Goal: Task Accomplishment & Management: Manage account settings

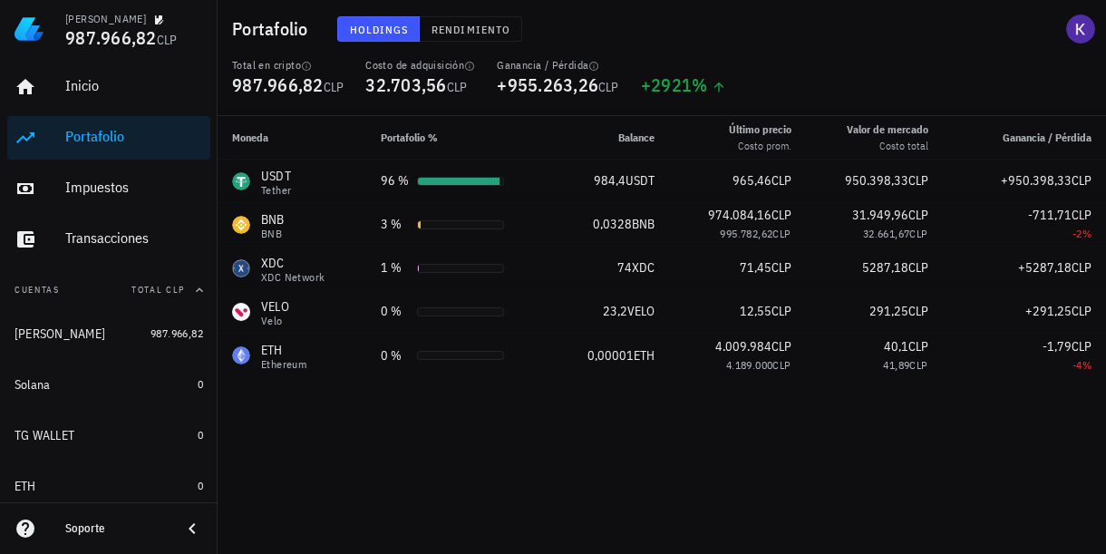
click at [499, 401] on div "Moneda Portafolio % Balance Último precio Costo prom. Valor de mercado Costo to…" at bounding box center [662, 335] width 888 height 438
click at [445, 23] on span "Rendimiento" at bounding box center [471, 30] width 80 height 14
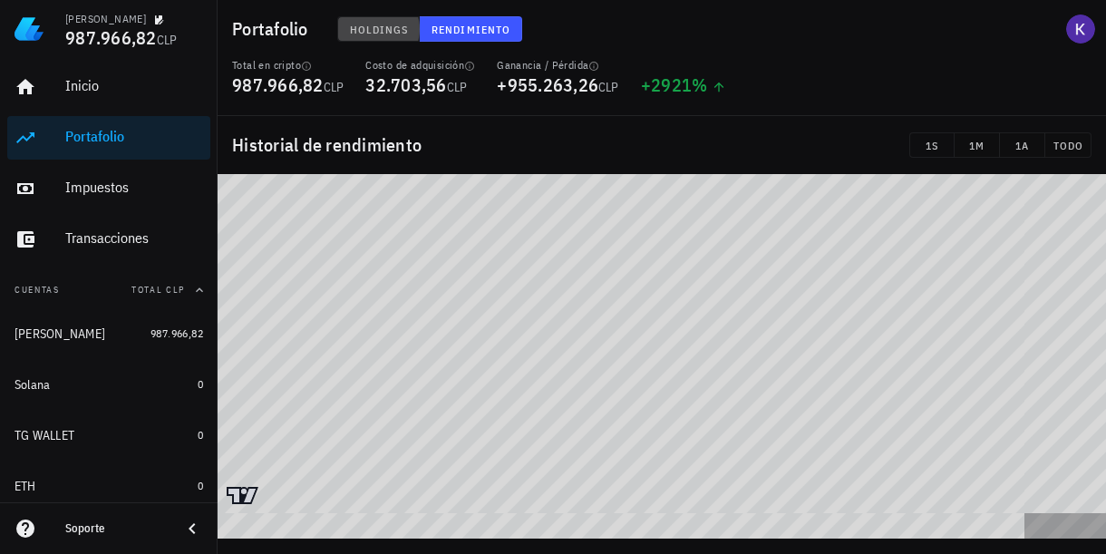
click at [382, 37] on button "Holdings" at bounding box center [378, 28] width 83 height 25
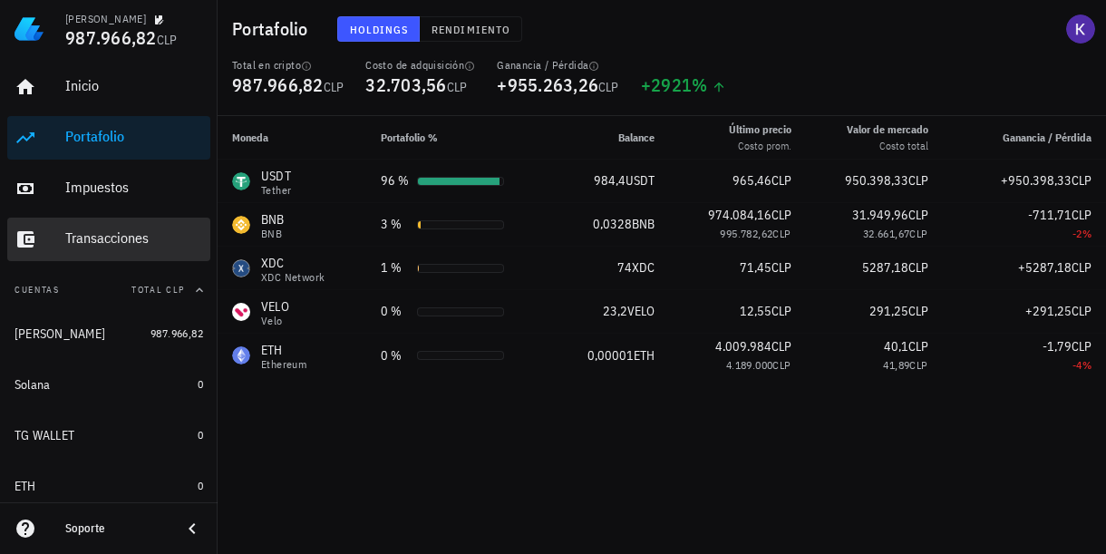
click at [144, 230] on div "Transacciones" at bounding box center [134, 237] width 138 height 17
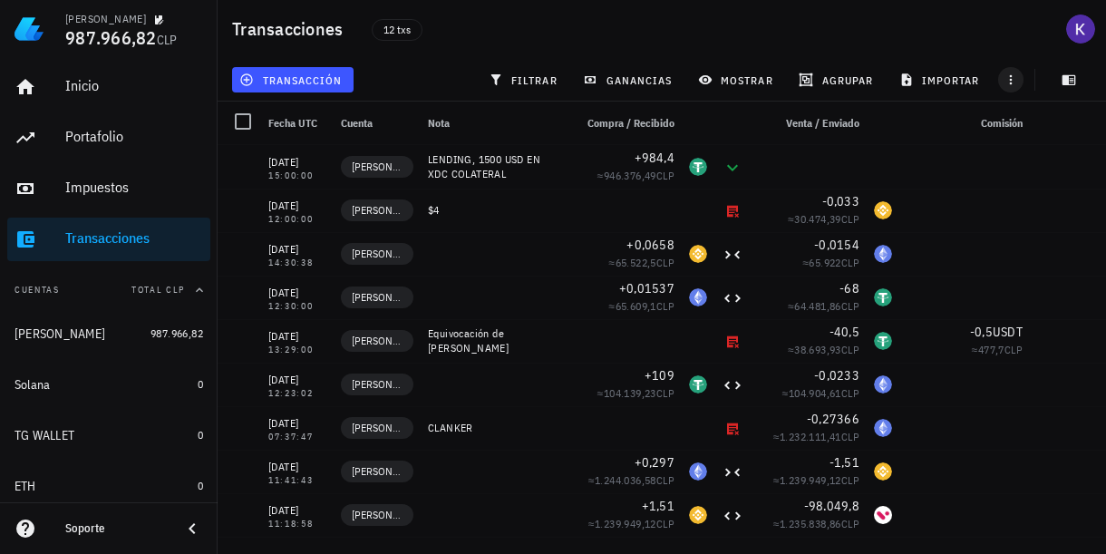
click at [1016, 81] on icon "button" at bounding box center [1011, 80] width 15 height 15
click at [1086, 82] on span "button" at bounding box center [1068, 80] width 45 height 15
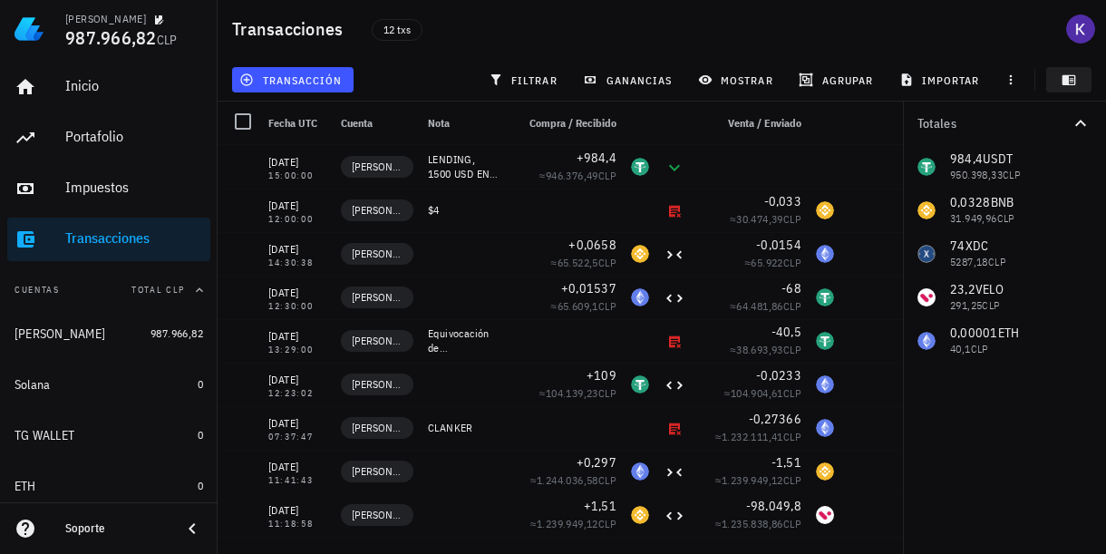
click at [1086, 82] on span "button" at bounding box center [1068, 80] width 45 height 15
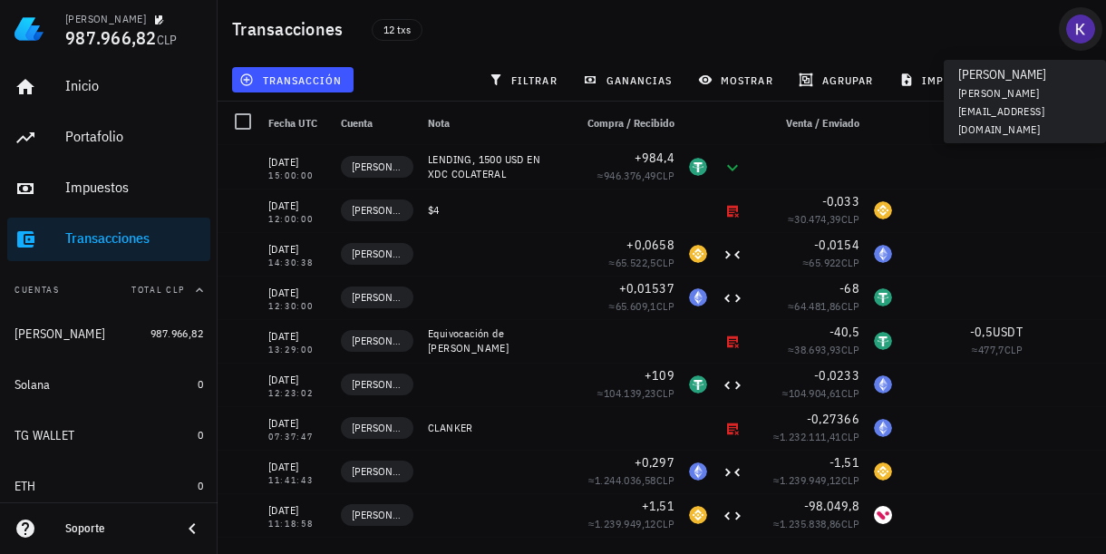
click at [1075, 34] on div "avatar" at bounding box center [1080, 29] width 29 height 29
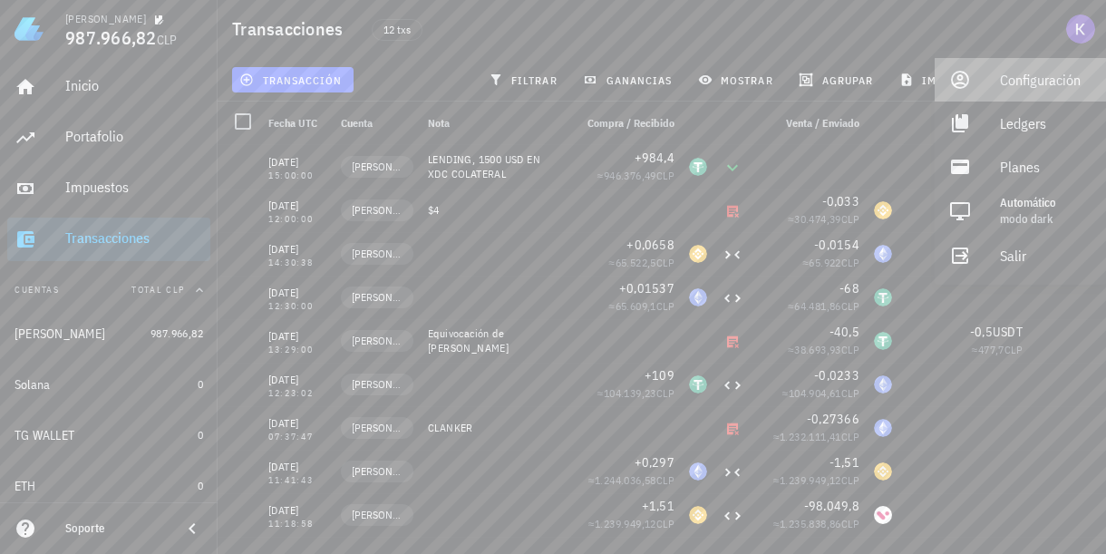
click at [1033, 75] on div "Configuración" at bounding box center [1046, 80] width 92 height 36
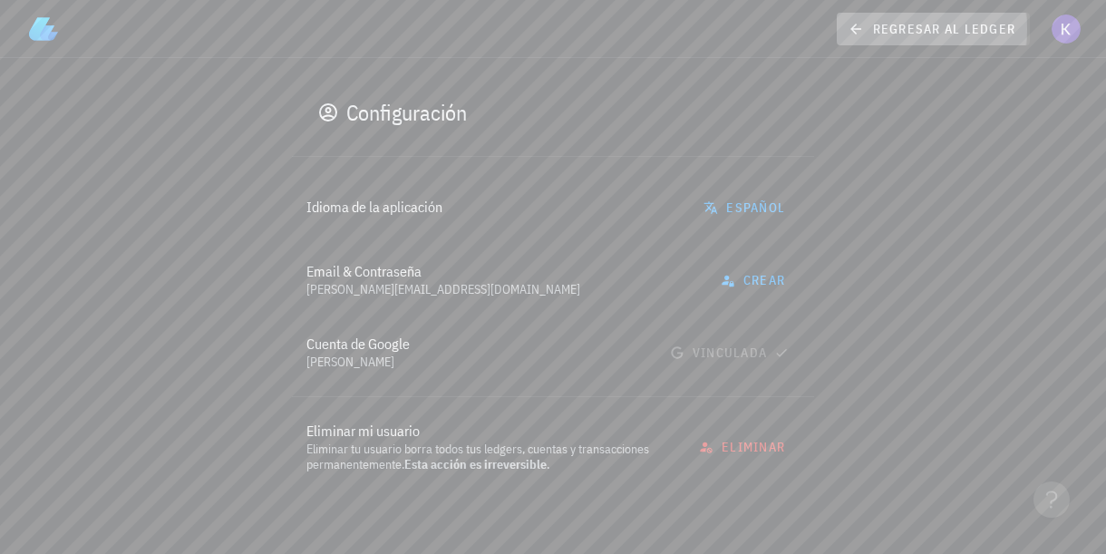
click at [989, 32] on span "regresar al ledger" at bounding box center [933, 29] width 164 height 16
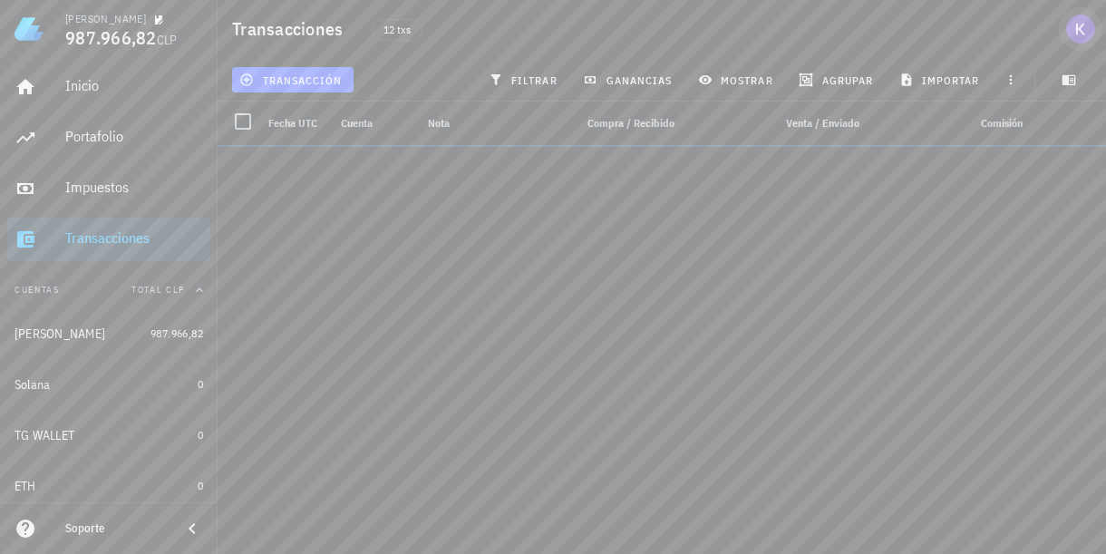
click at [1078, 34] on div "avatar" at bounding box center [1080, 29] width 29 height 29
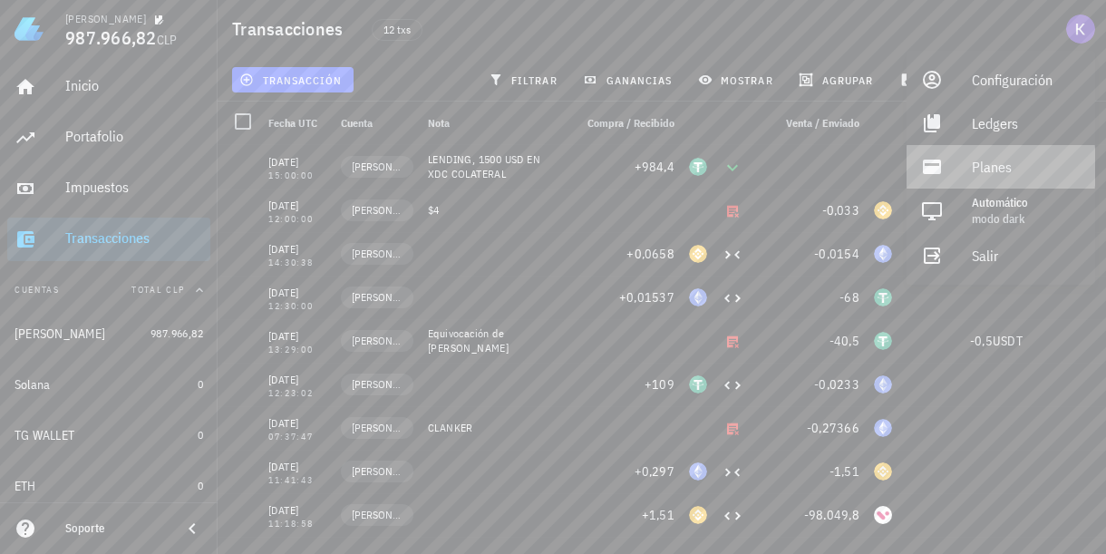
click at [992, 173] on div "Planes" at bounding box center [1026, 167] width 109 height 36
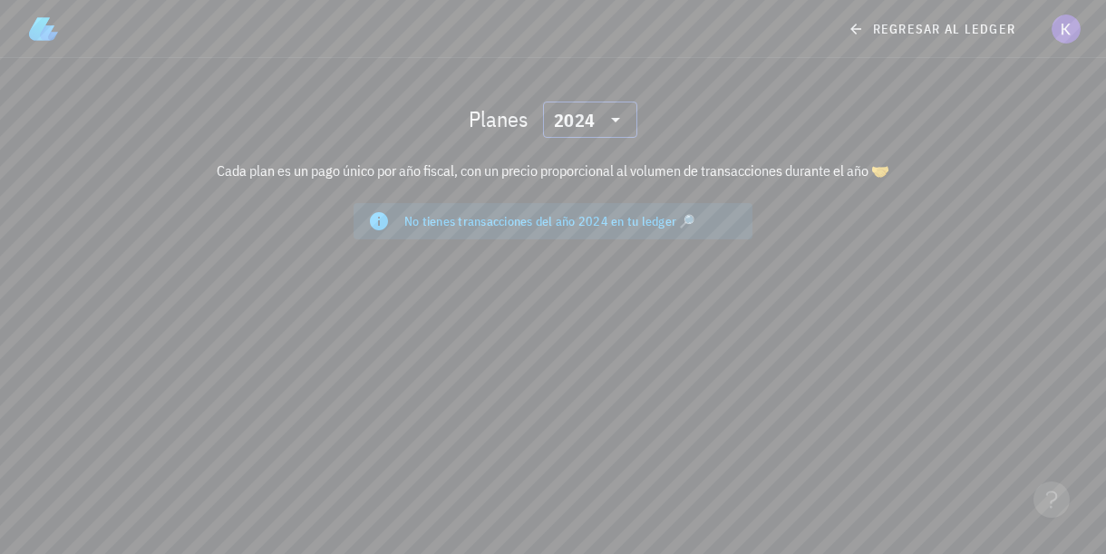
click at [589, 124] on div "2024" at bounding box center [574, 121] width 41 height 18
click at [593, 160] on div "2025" at bounding box center [590, 167] width 65 height 15
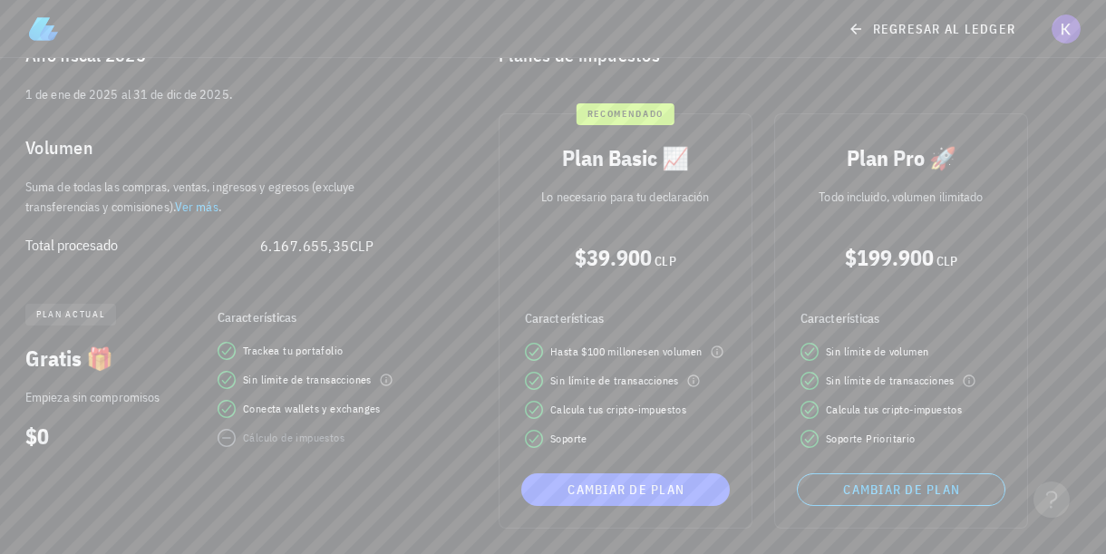
scroll to position [177, 0]
click at [210, 206] on link "Ver más" at bounding box center [197, 207] width 44 height 16
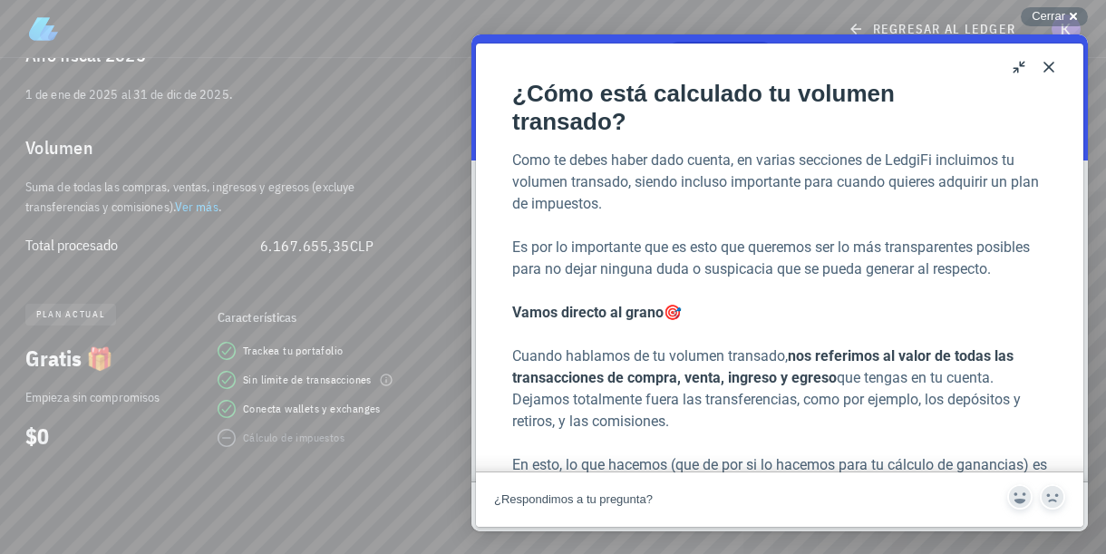
scroll to position [0, 0]
click at [1044, 70] on button "Close" at bounding box center [1048, 67] width 29 height 29
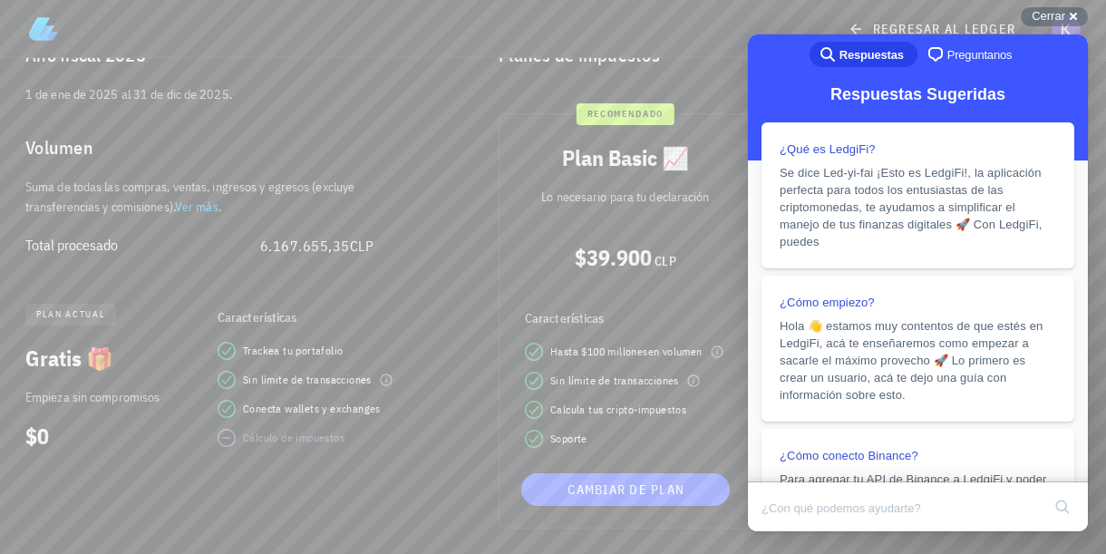
click at [711, 120] on div "recomendado Plan Basic 📈 Lo necesario para tu declaración $39.900 CLP Caracterí…" at bounding box center [626, 320] width 254 height 415
click at [1048, 13] on span "Cerrar" at bounding box center [1049, 16] width 34 height 14
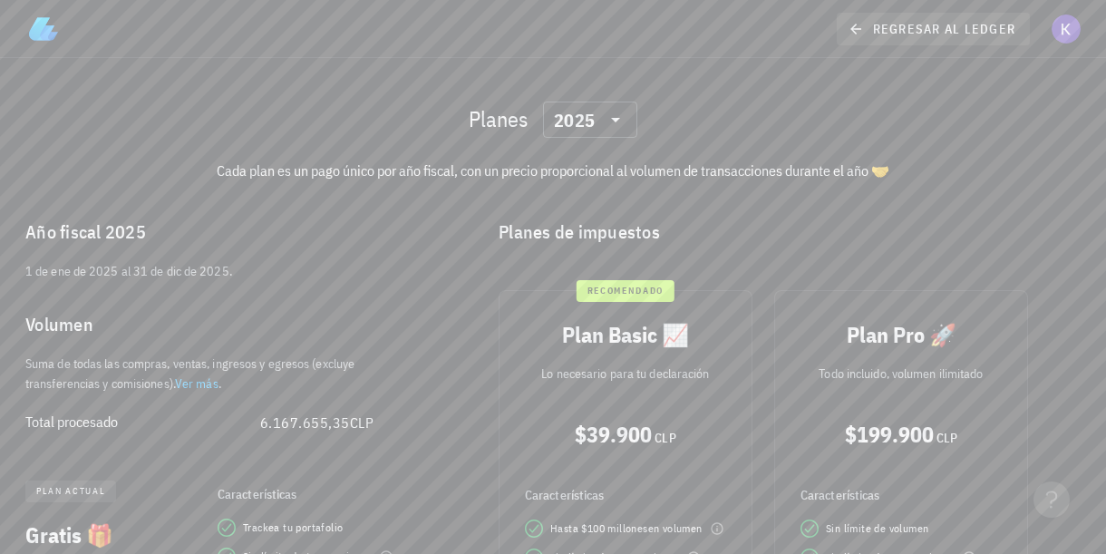
click at [879, 37] on link "regresar al ledger" at bounding box center [933, 29] width 193 height 33
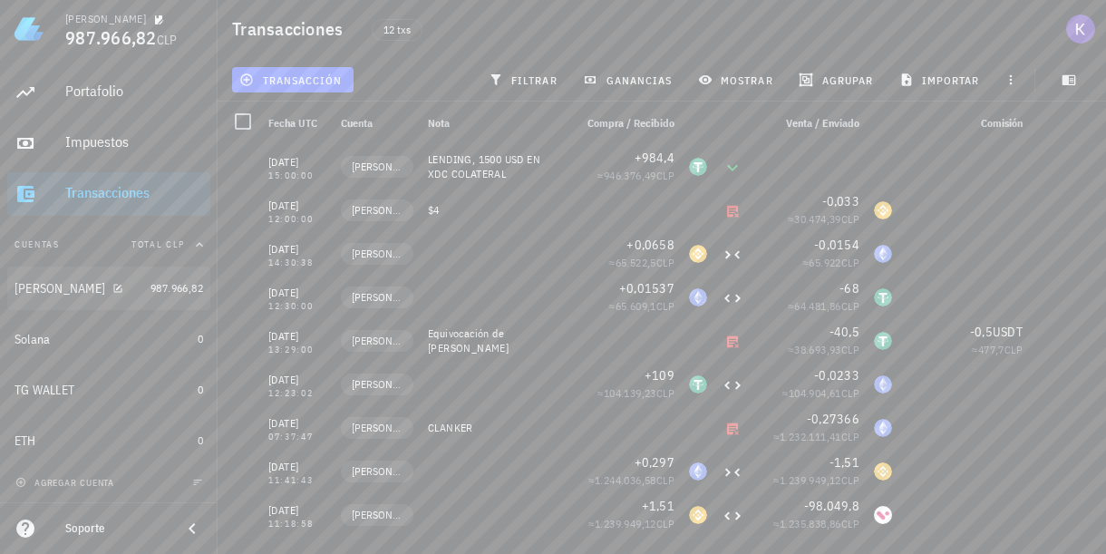
scroll to position [45, 0]
click at [98, 295] on div "[PERSON_NAME]" at bounding box center [79, 288] width 129 height 17
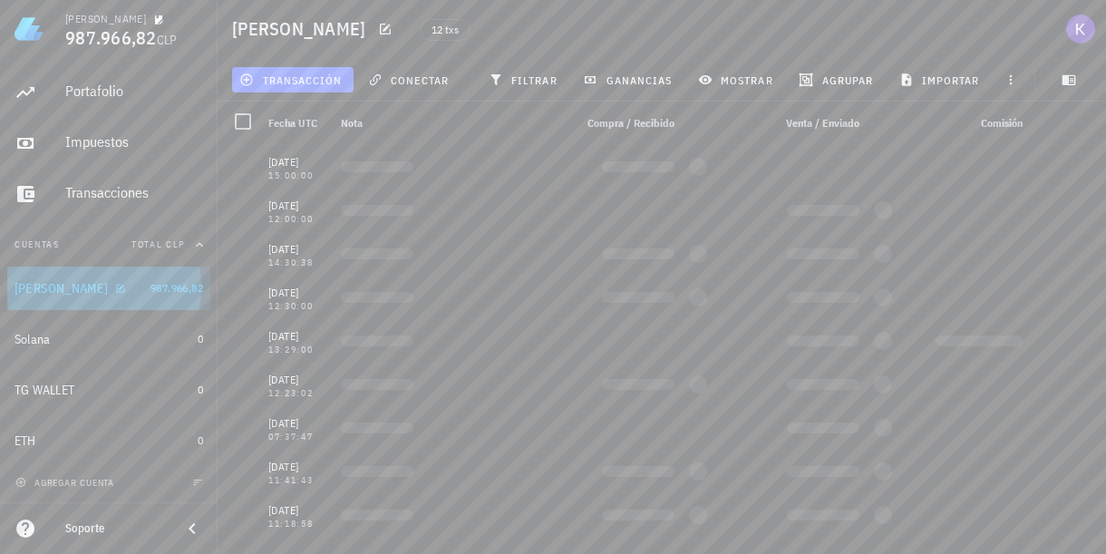
click at [108, 293] on div at bounding box center [117, 287] width 18 height 15
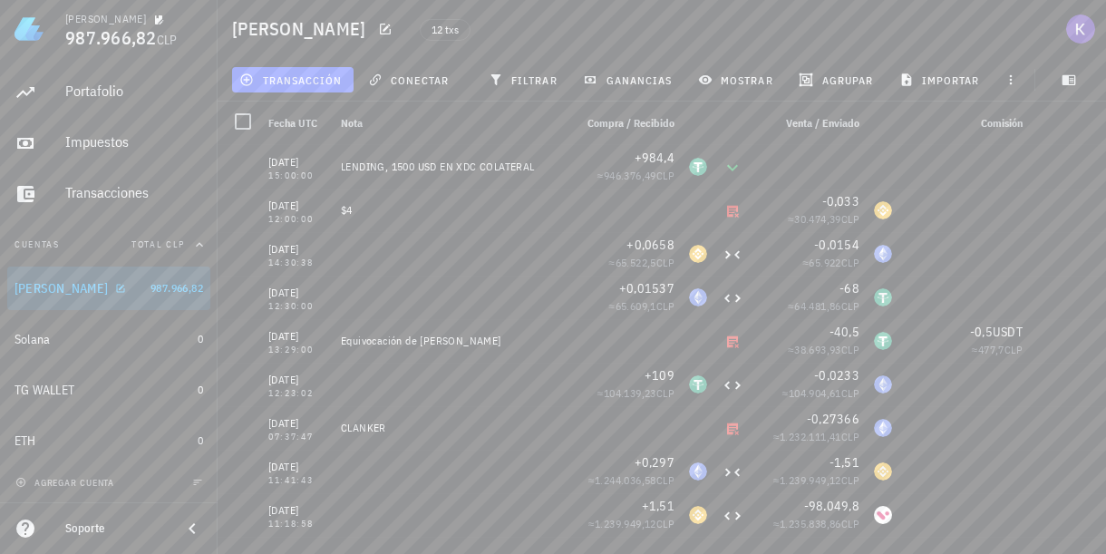
click at [108, 293] on div at bounding box center [117, 287] width 18 height 15
click at [115, 292] on icon "button" at bounding box center [120, 288] width 11 height 11
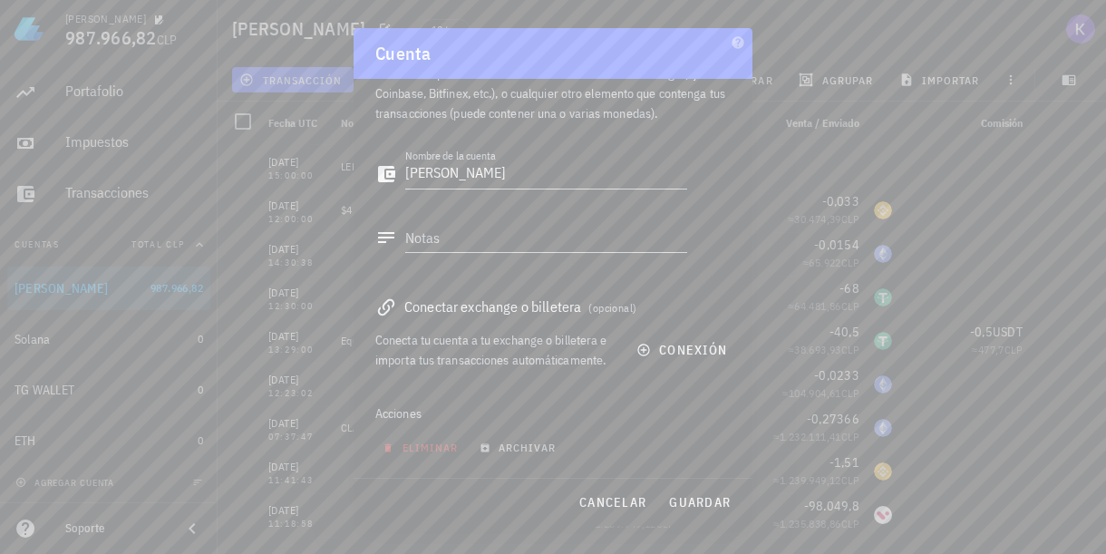
scroll to position [57, 0]
click at [607, 499] on span "cancelar" at bounding box center [612, 502] width 68 height 16
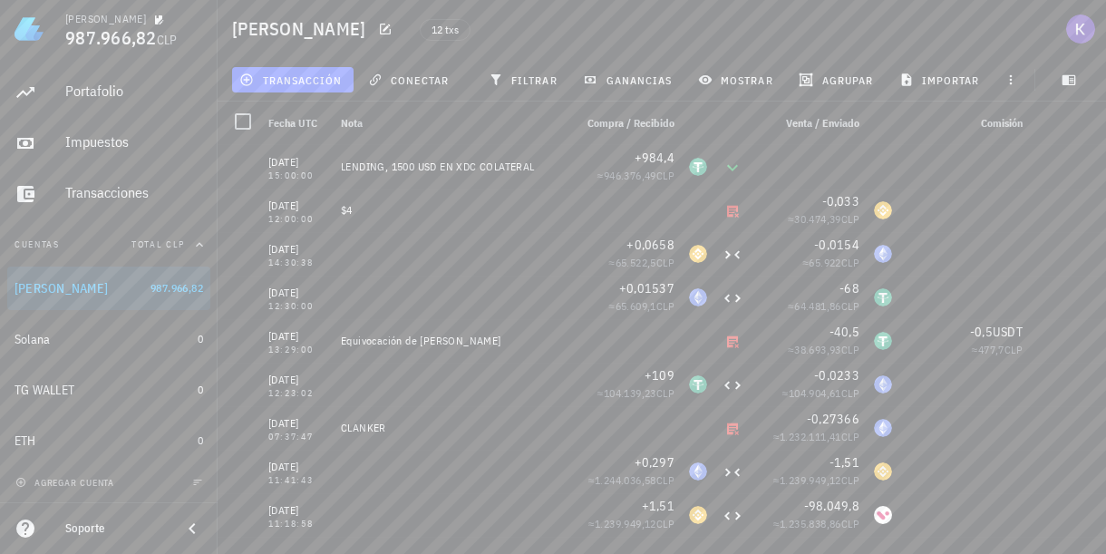
click at [468, 25] on div "12 txs" at bounding box center [592, 28] width 366 height 45
click at [39, 30] on img at bounding box center [29, 29] width 29 height 29
click at [155, 22] on icon "button" at bounding box center [159, 19] width 9 height 9
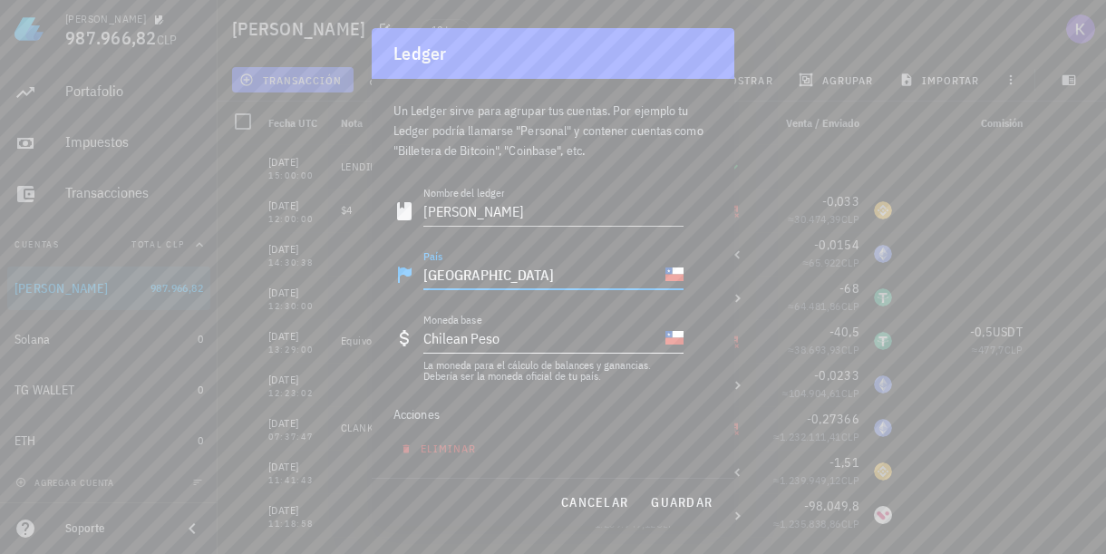
click at [509, 339] on input "Moneda base" at bounding box center [580, 338] width 162 height 29
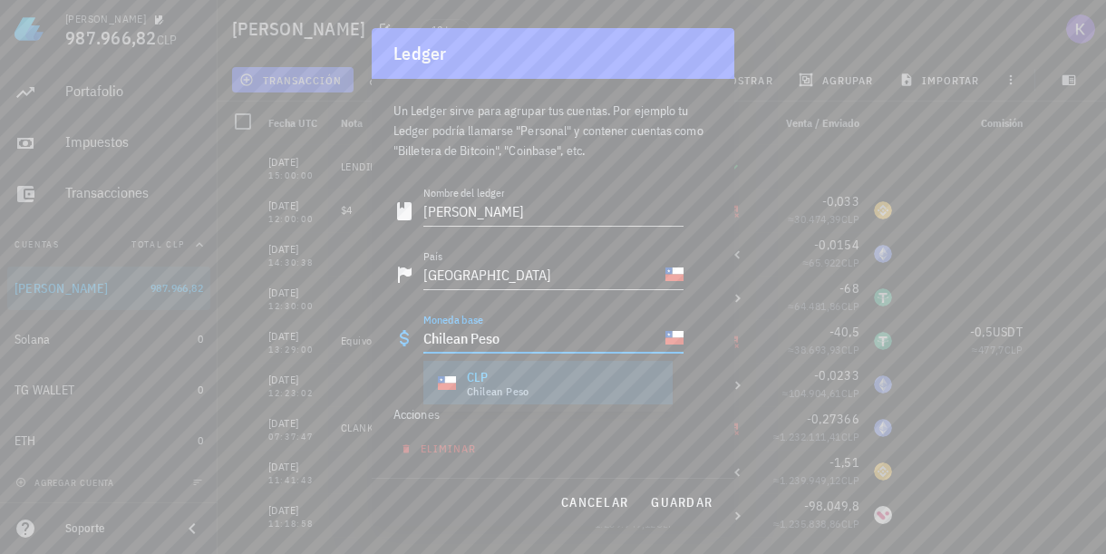
drag, startPoint x: 526, startPoint y: 341, endPoint x: 432, endPoint y: 340, distance: 93.4
click at [432, 339] on div "Chilean Peso" at bounding box center [542, 338] width 238 height 29
drag, startPoint x: 514, startPoint y: 339, endPoint x: 395, endPoint y: 329, distance: 119.2
click at [395, 329] on div "Moneda base Chilean Peso La moneda para el cálculo de balances y ganancias. Deb…" at bounding box center [538, 347] width 290 height 69
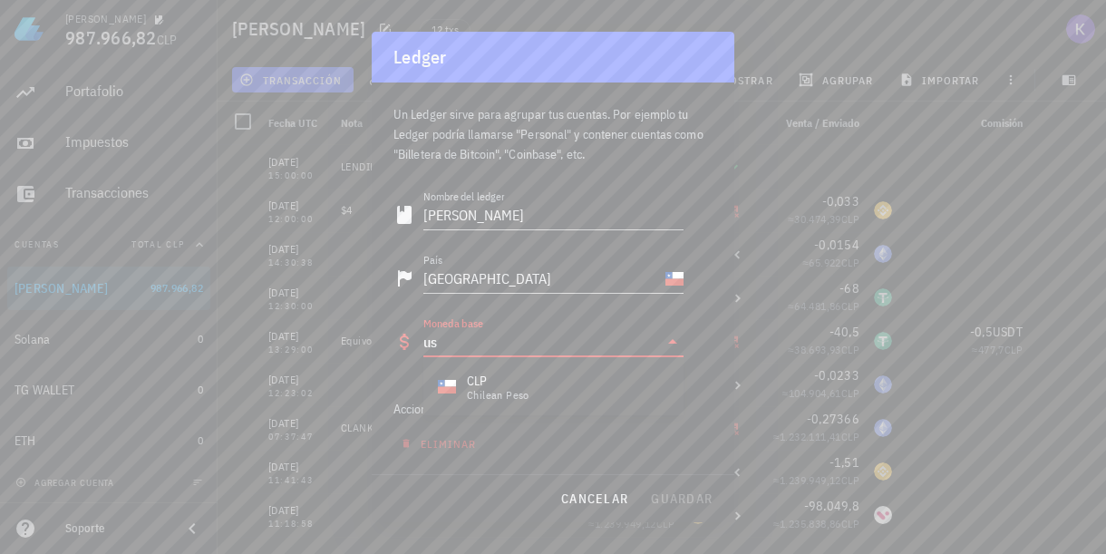
type input "usd"
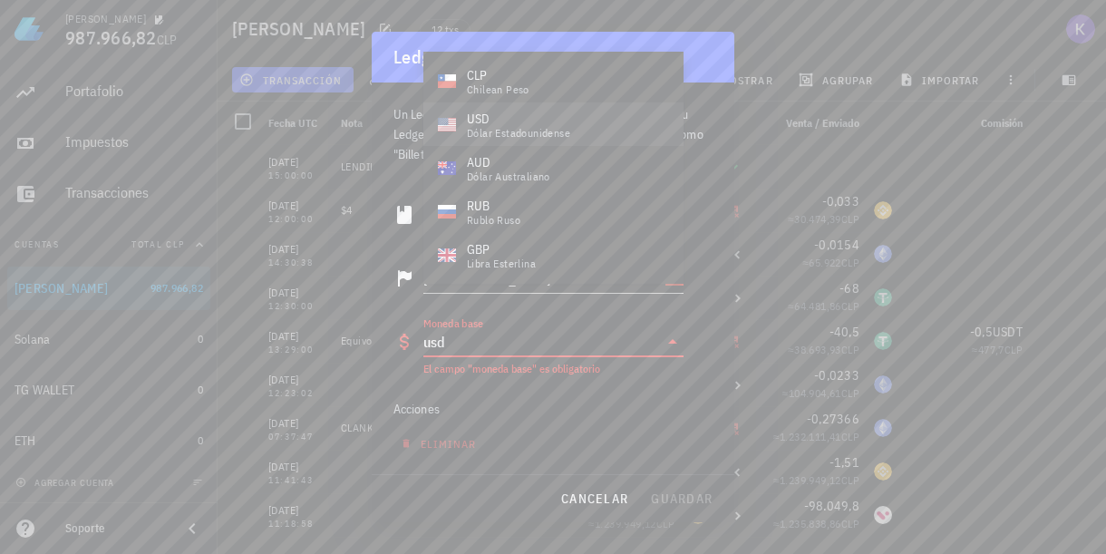
click at [533, 128] on div "dólar estadounidense" at bounding box center [518, 133] width 103 height 11
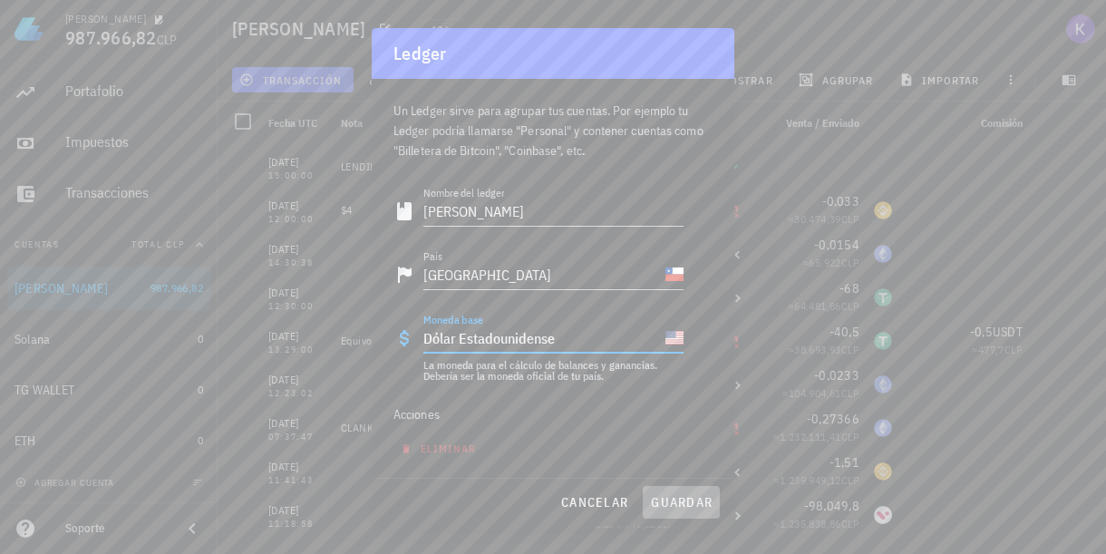
click at [679, 500] on span "guardar" at bounding box center [681, 502] width 63 height 16
